Goal: Task Accomplishment & Management: Manage account settings

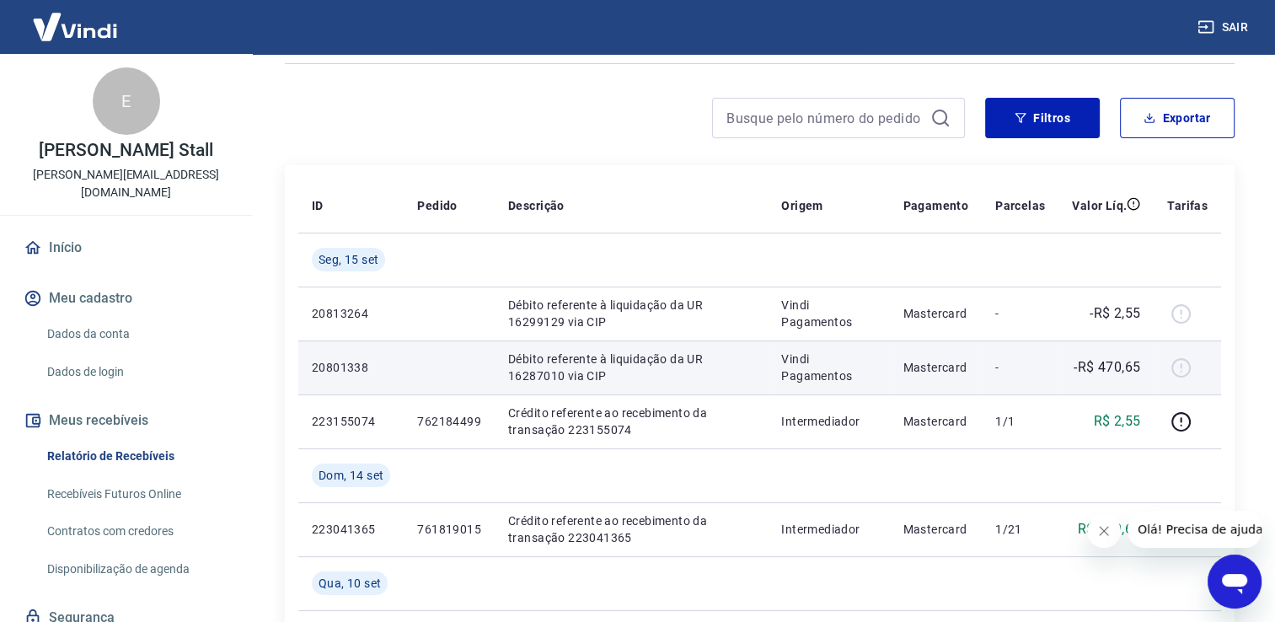
scroll to position [84, 0]
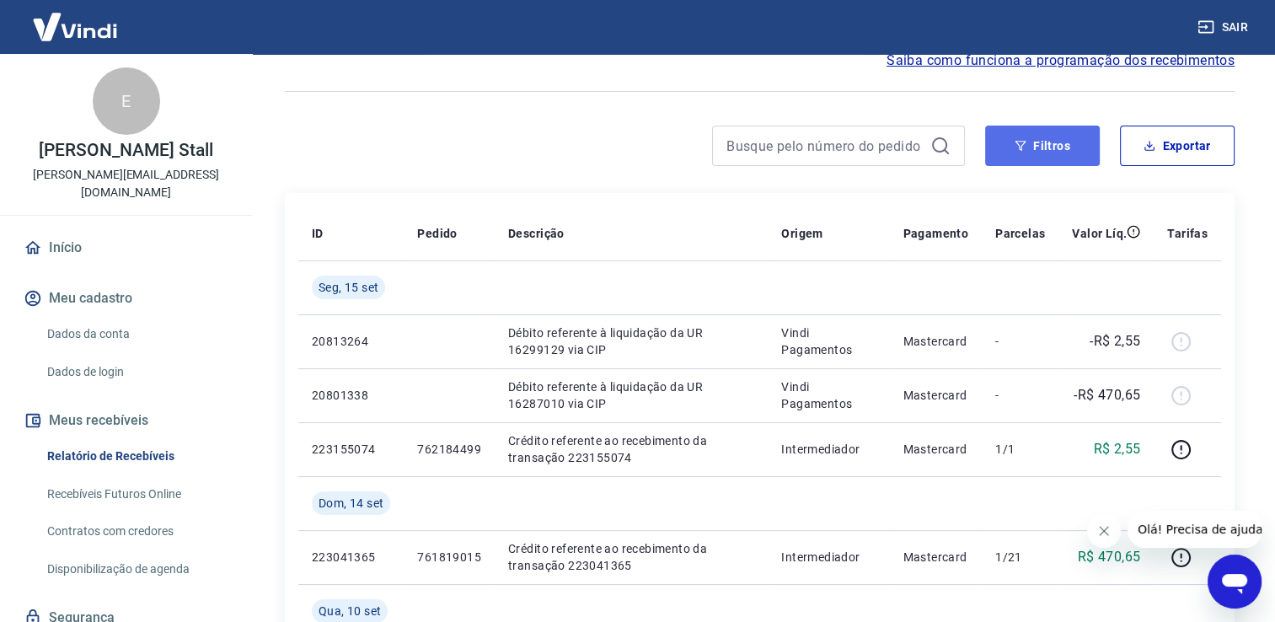
click at [1059, 147] on button "Filtros" at bounding box center [1042, 146] width 115 height 40
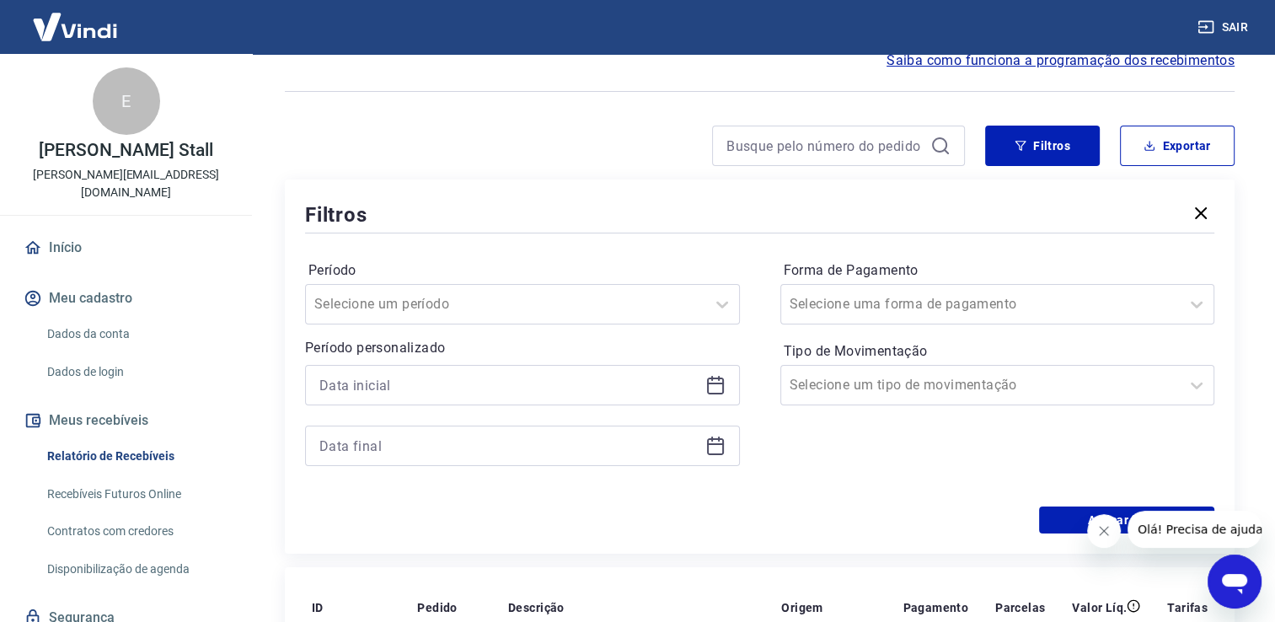
click at [717, 383] on icon at bounding box center [715, 384] width 17 height 2
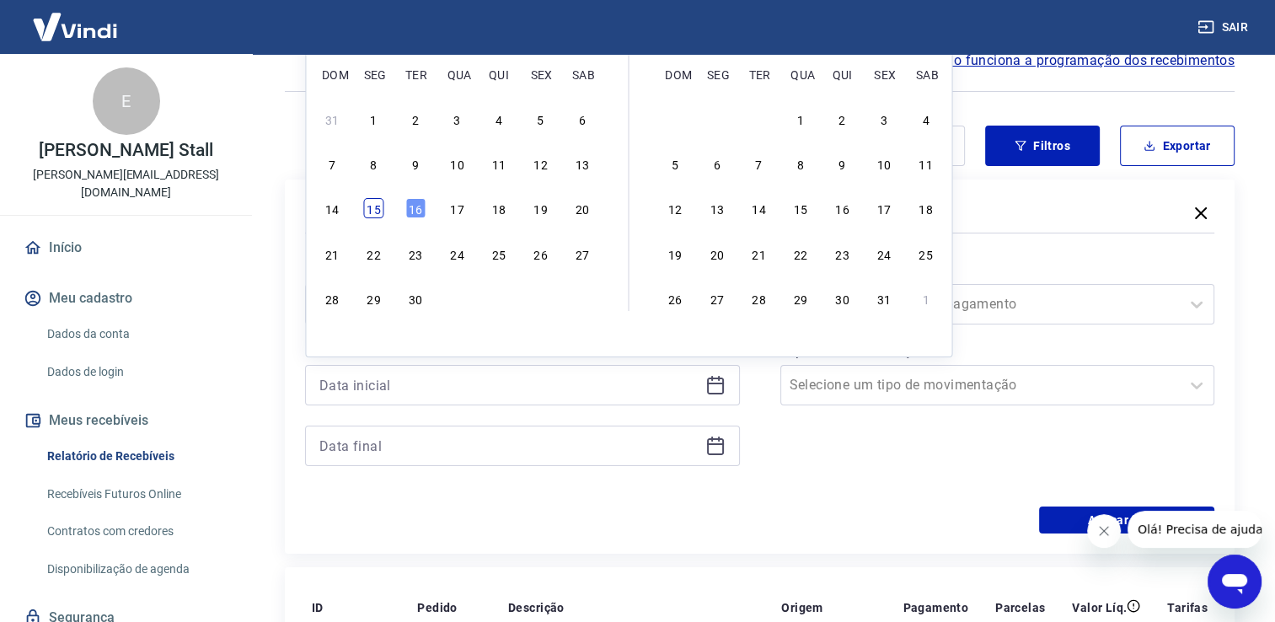
click at [378, 211] on div "15" at bounding box center [374, 208] width 20 height 20
type input "[DATE]"
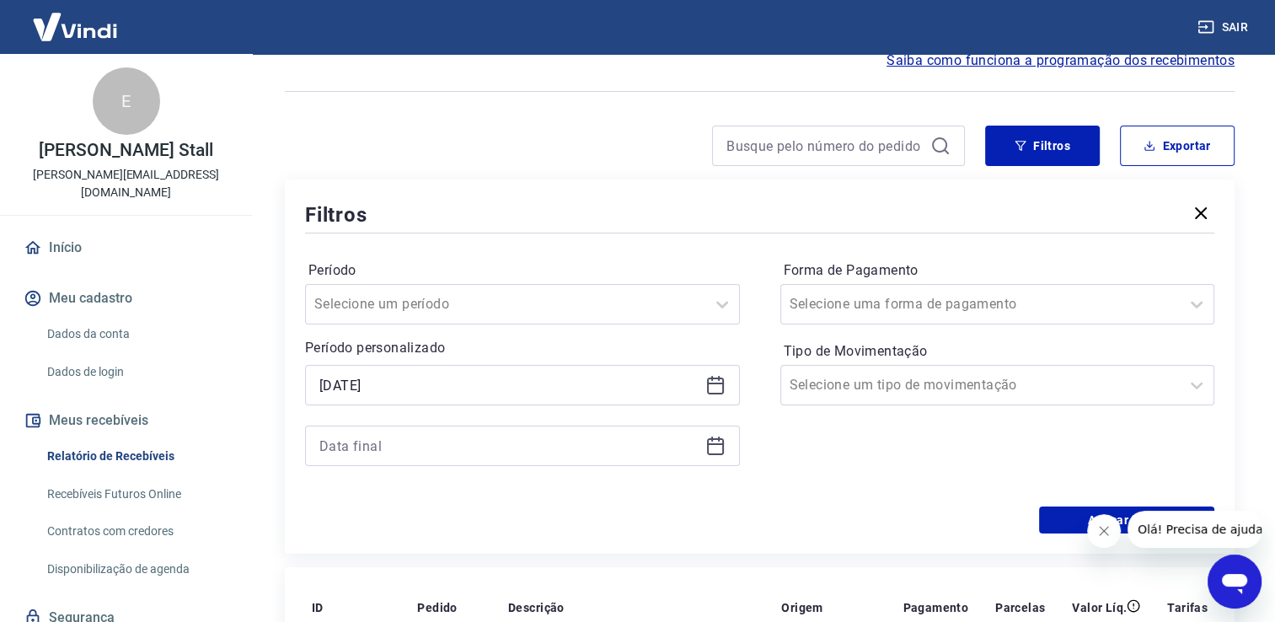
click at [714, 450] on icon at bounding box center [715, 446] width 20 height 20
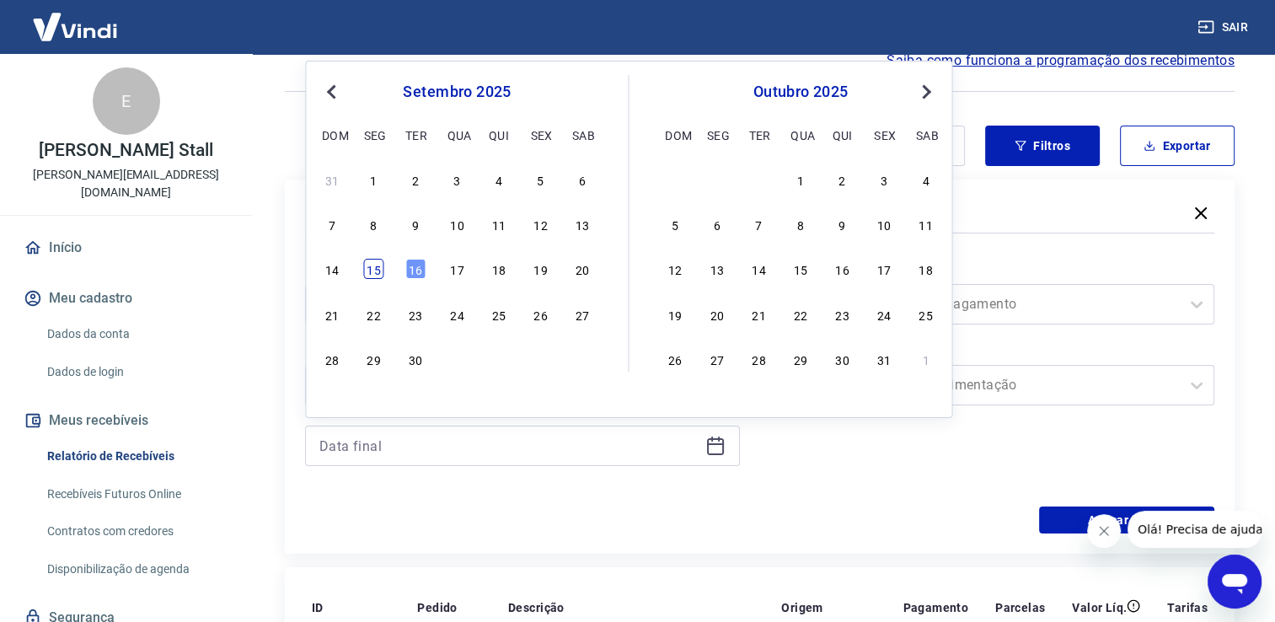
click at [376, 270] on div "15" at bounding box center [374, 269] width 20 height 20
type input "[DATE]"
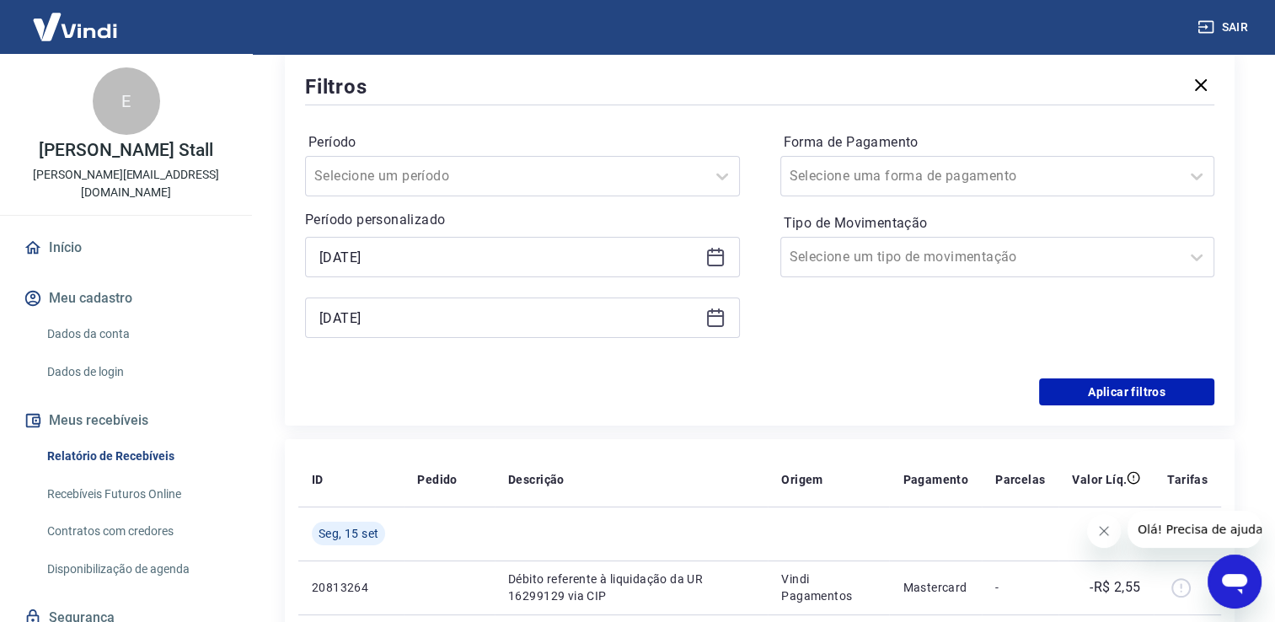
scroll to position [253, 0]
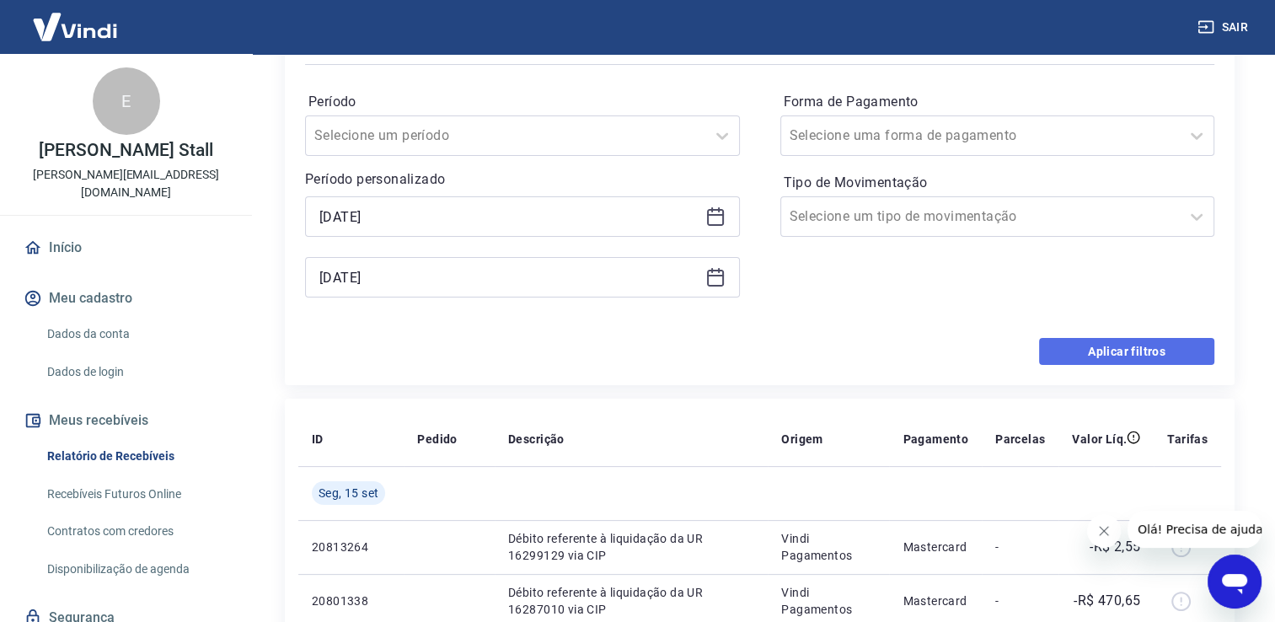
click at [1122, 352] on button "Aplicar filtros" at bounding box center [1126, 351] width 175 height 27
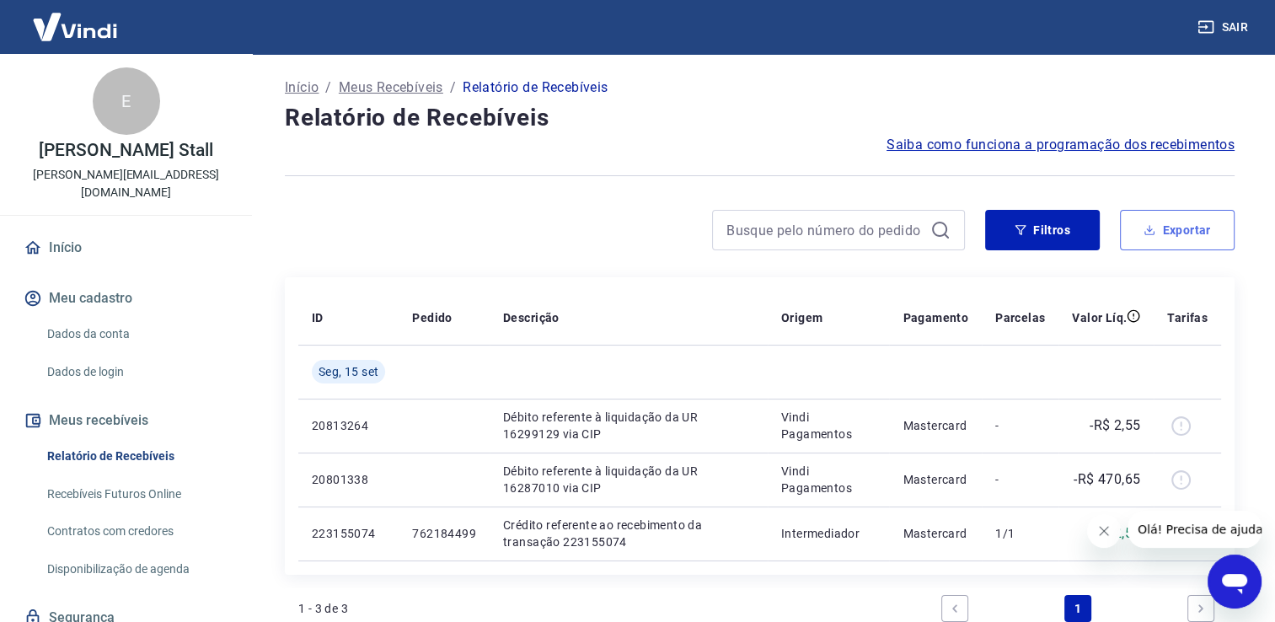
click at [1155, 231] on icon "button" at bounding box center [1150, 230] width 12 height 12
type input "[DATE]"
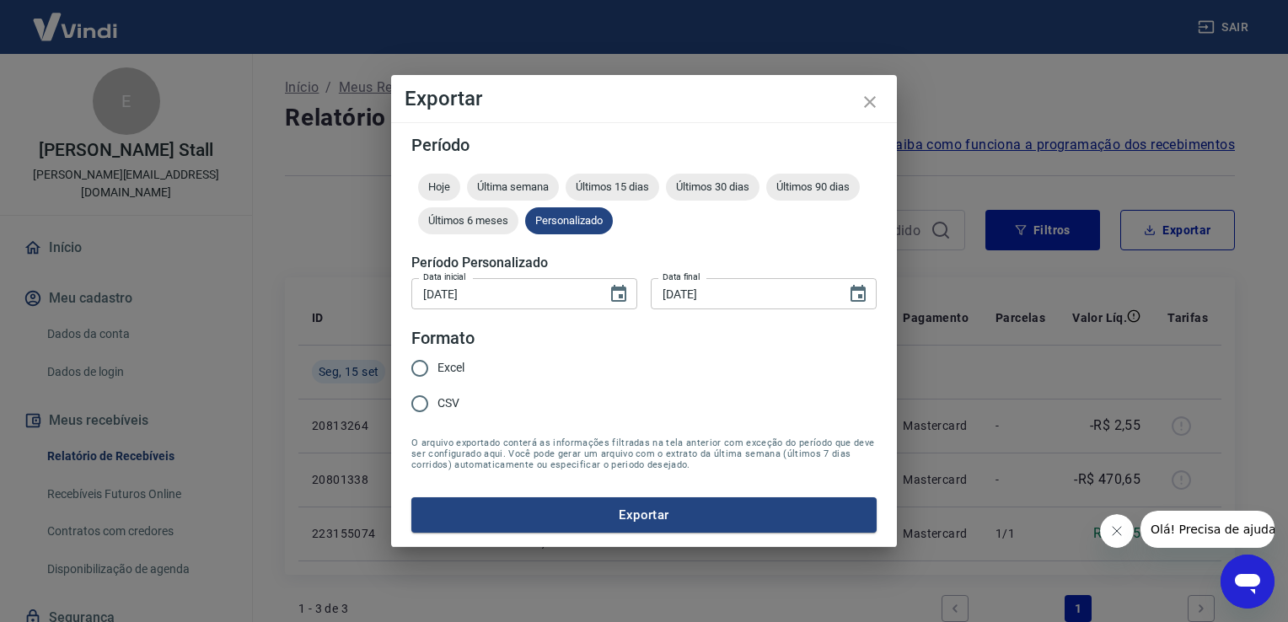
click at [448, 406] on span "CSV" at bounding box center [448, 403] width 22 height 18
click at [437, 406] on input "CSV" at bounding box center [419, 403] width 35 height 35
radio input "true"
click at [625, 519] on button "Exportar" at bounding box center [643, 514] width 465 height 35
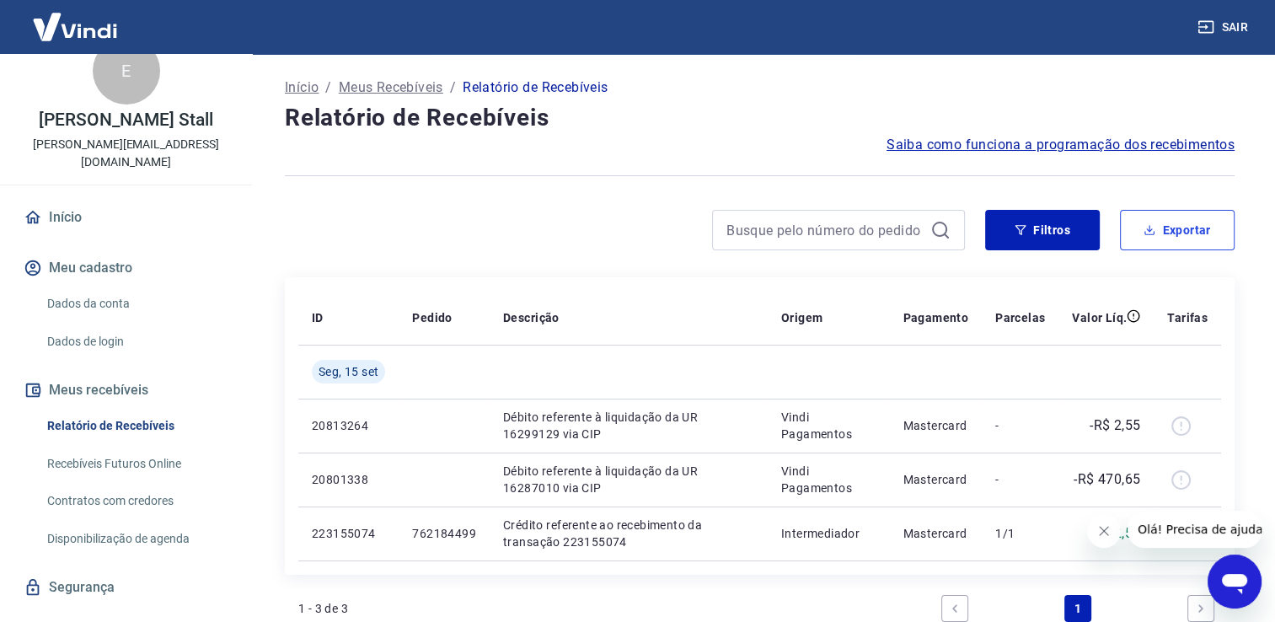
scroll to position [59, 0]
